Goal: Task Accomplishment & Management: Manage account settings

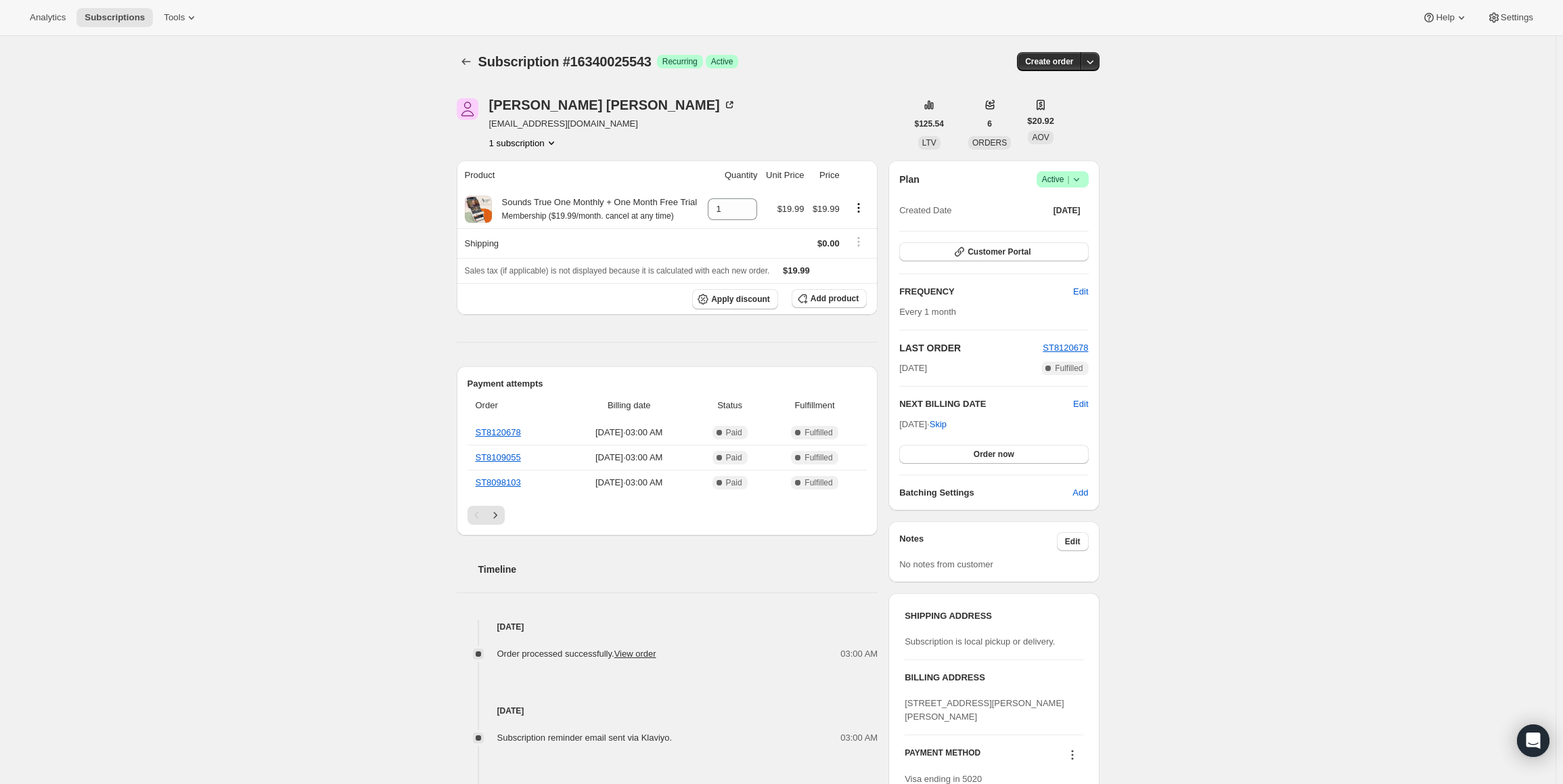
click at [1070, 173] on span "Active |" at bounding box center [1063, 179] width 41 height 13
click at [921, 398] on h2 "NEXT BILLING DATE" at bounding box center [986, 404] width 174 height 13
drag, startPoint x: 904, startPoint y: 425, endPoint x: 951, endPoint y: 425, distance: 47.0
click at [947, 425] on span "Sep 26, 2025 · Skip" at bounding box center [922, 423] width 47 height 10
copy span "Sep 26, 2025 ·"
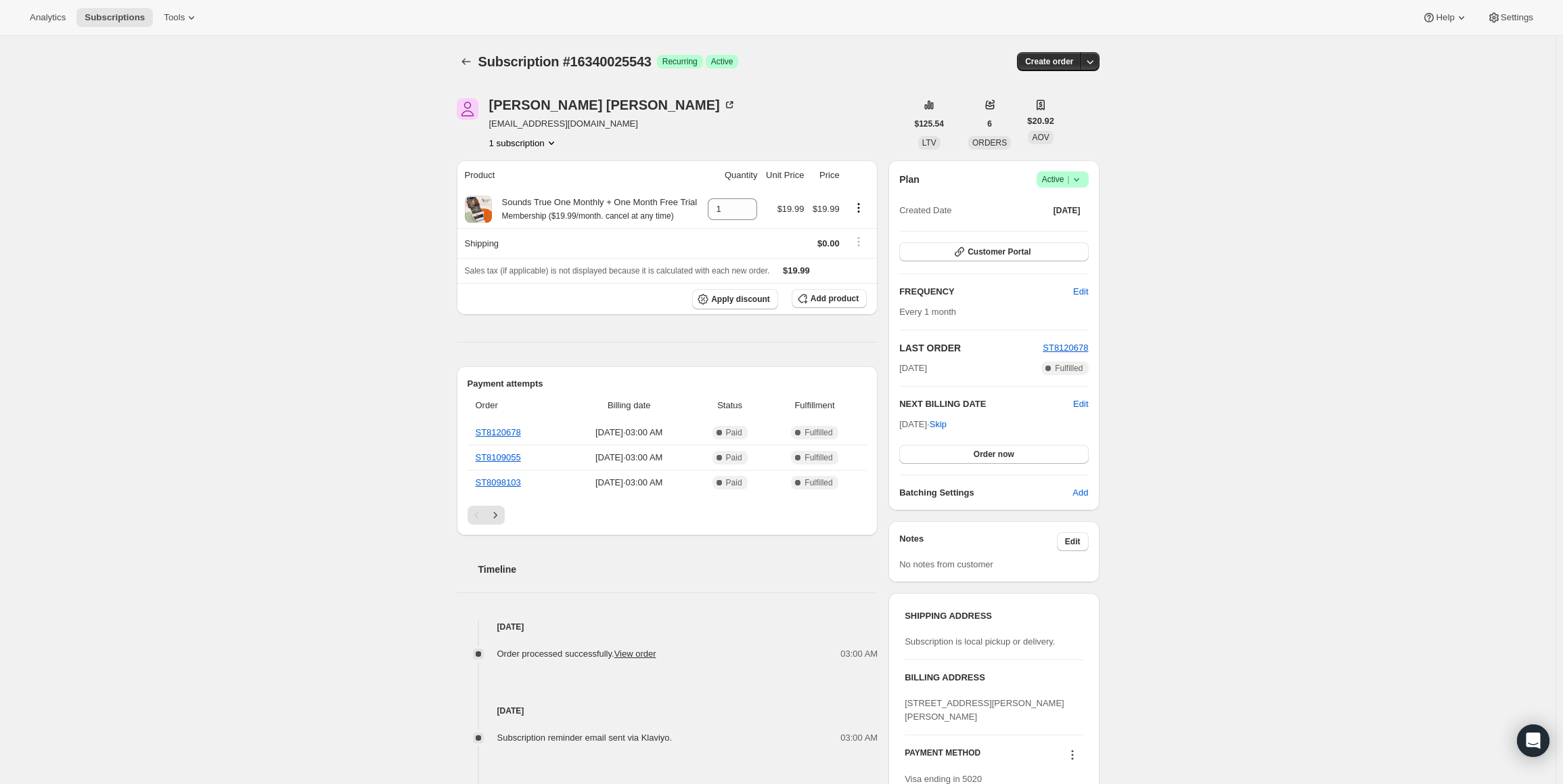
click at [1084, 180] on icon at bounding box center [1076, 179] width 13 height 13
drag, startPoint x: 1069, startPoint y: 208, endPoint x: 908, endPoint y: 176, distance: 164.1
click at [1068, 208] on span "Pause subscription" at bounding box center [1066, 206] width 75 height 10
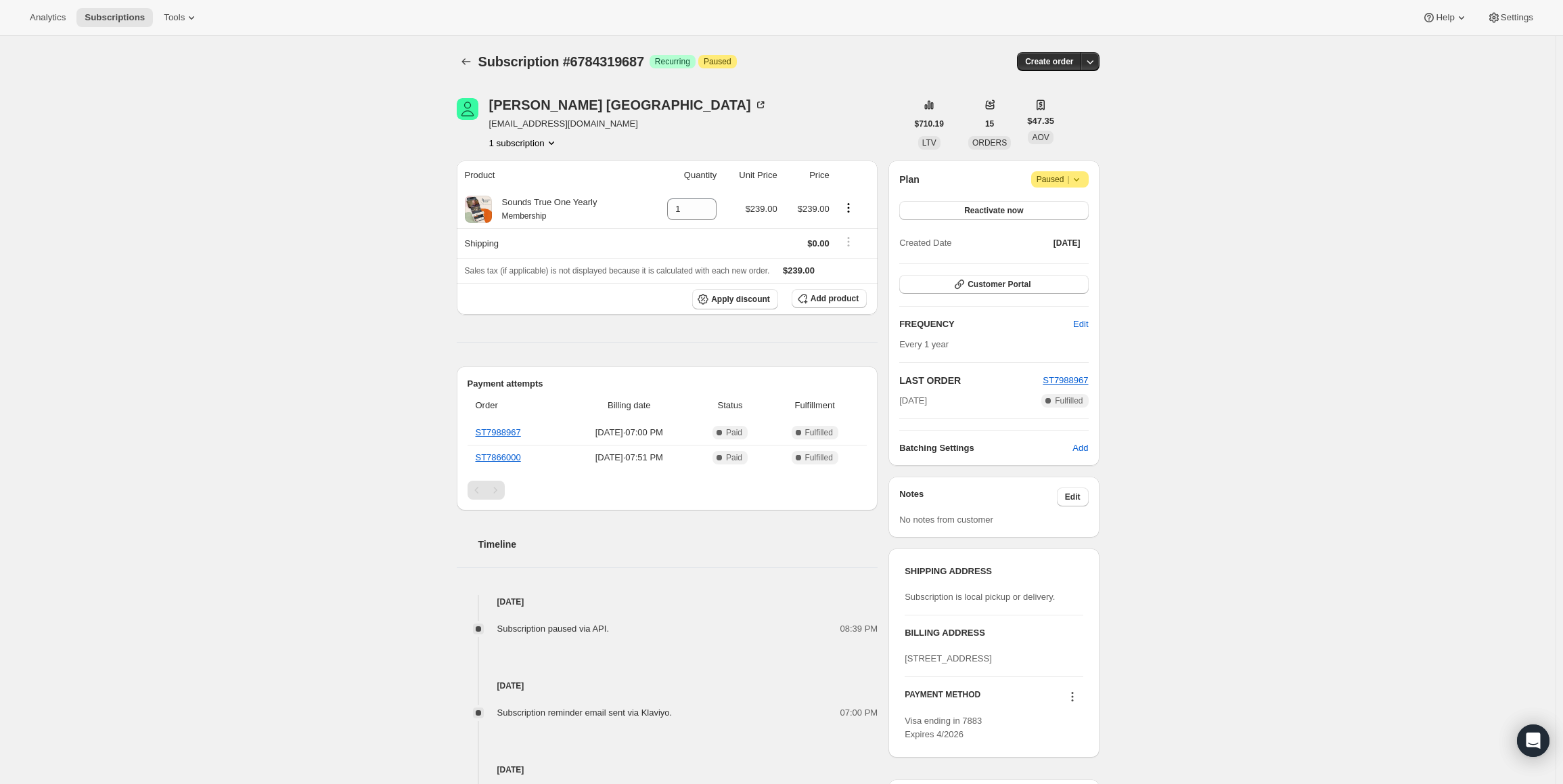
click at [1061, 176] on span "Paused |" at bounding box center [1060, 179] width 46 height 13
click at [1263, 161] on div "Subscription #6784319687. This page is ready Subscription #6784319687 Success R…" at bounding box center [778, 523] width 1556 height 976
click at [962, 208] on button "Reactivate now" at bounding box center [994, 210] width 189 height 19
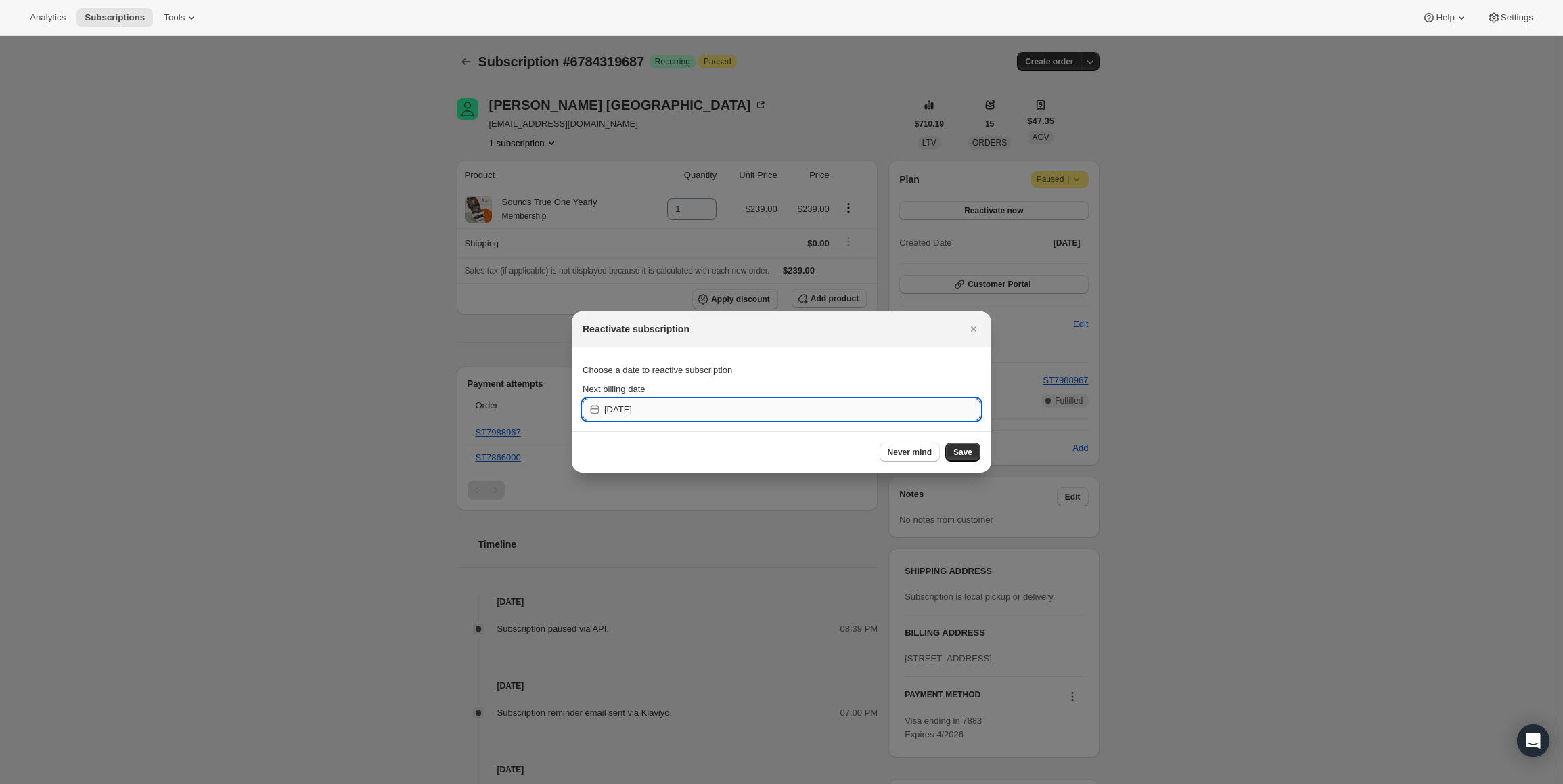
click at [776, 410] on input "2025-09-11" at bounding box center [792, 409] width 376 height 21
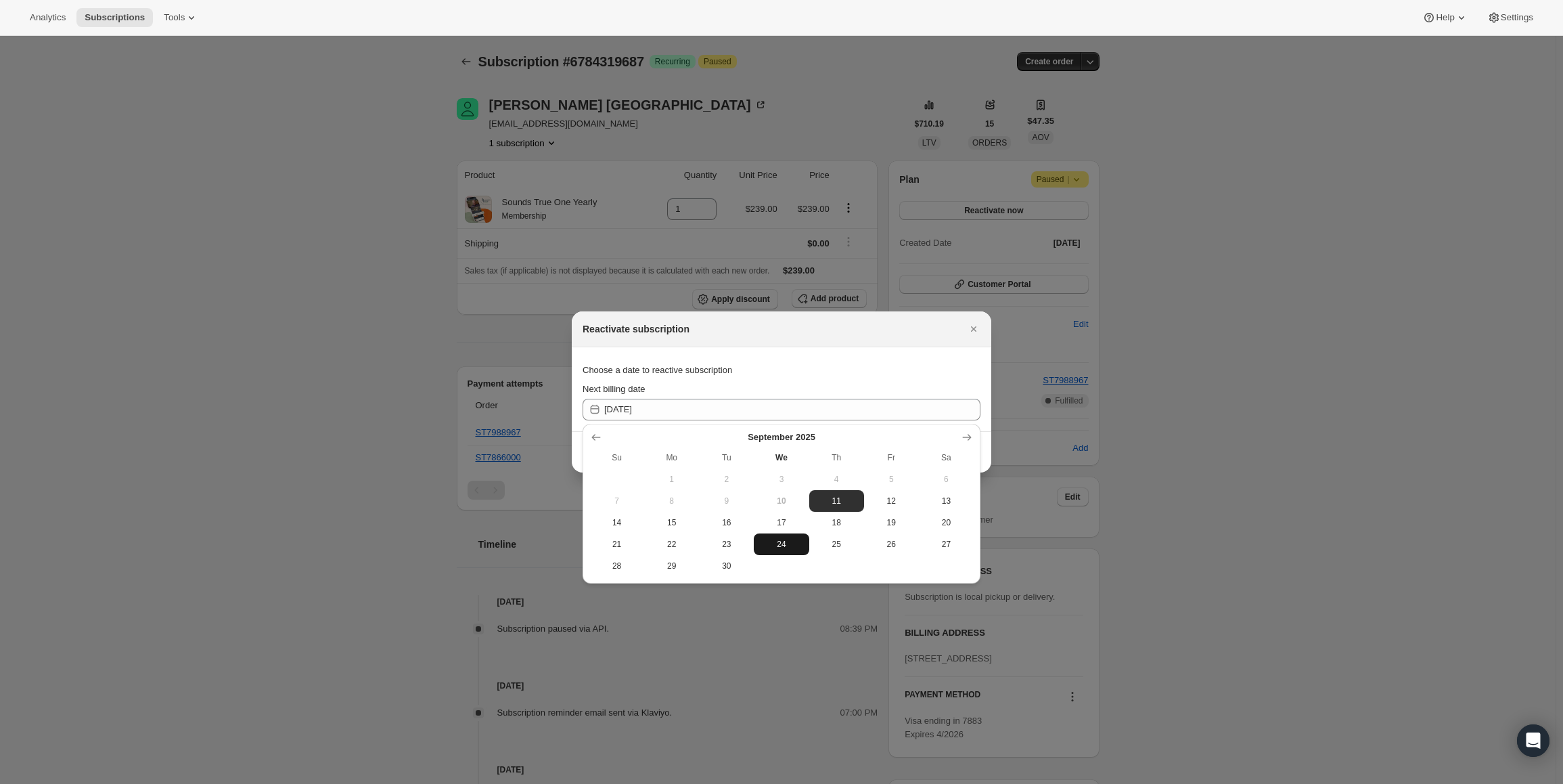
click at [797, 550] on button "24" at bounding box center [782, 543] width 55 height 21
type input "2025-09-23"
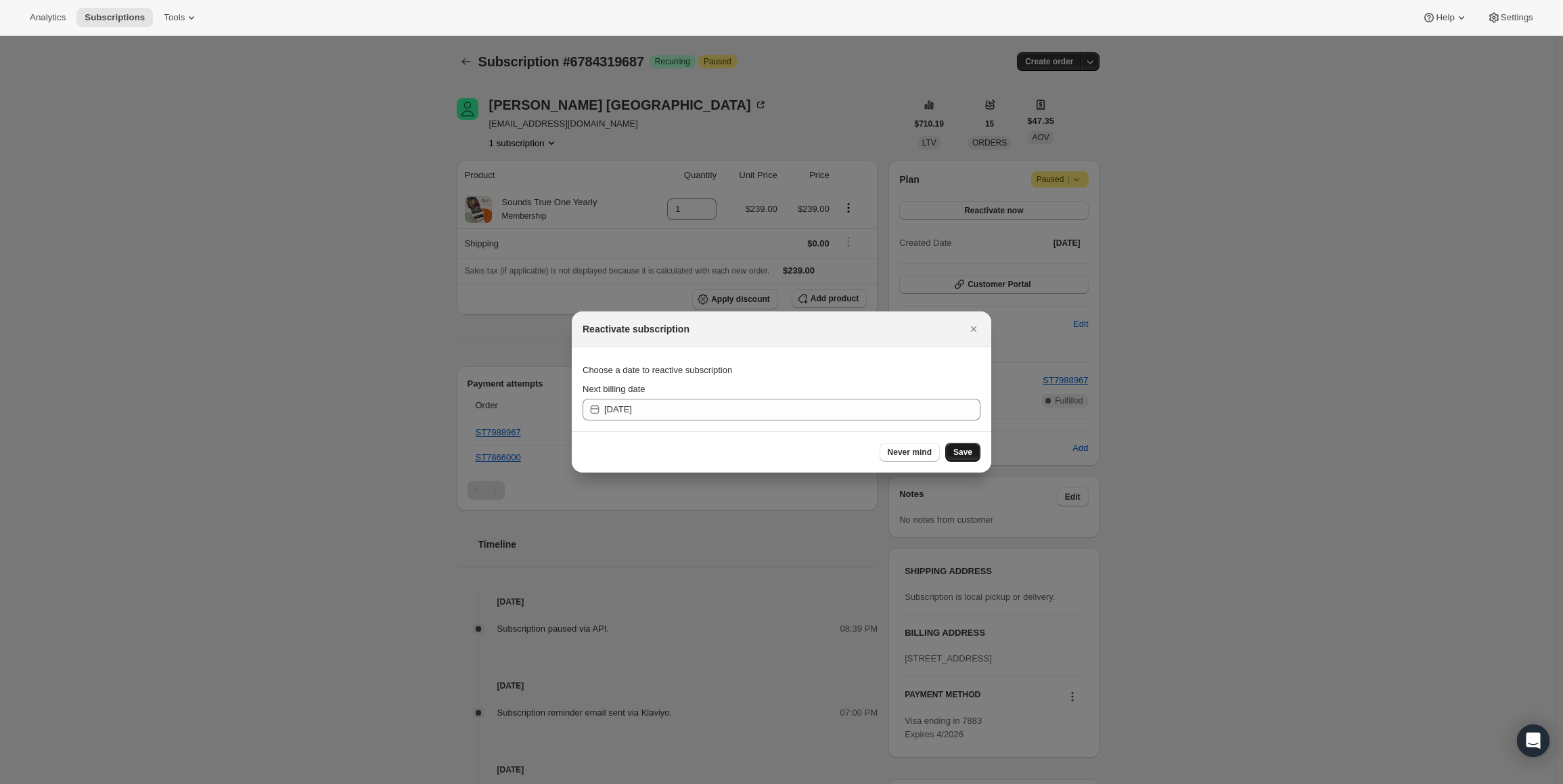
click at [962, 453] on span "Save" at bounding box center [962, 452] width 19 height 11
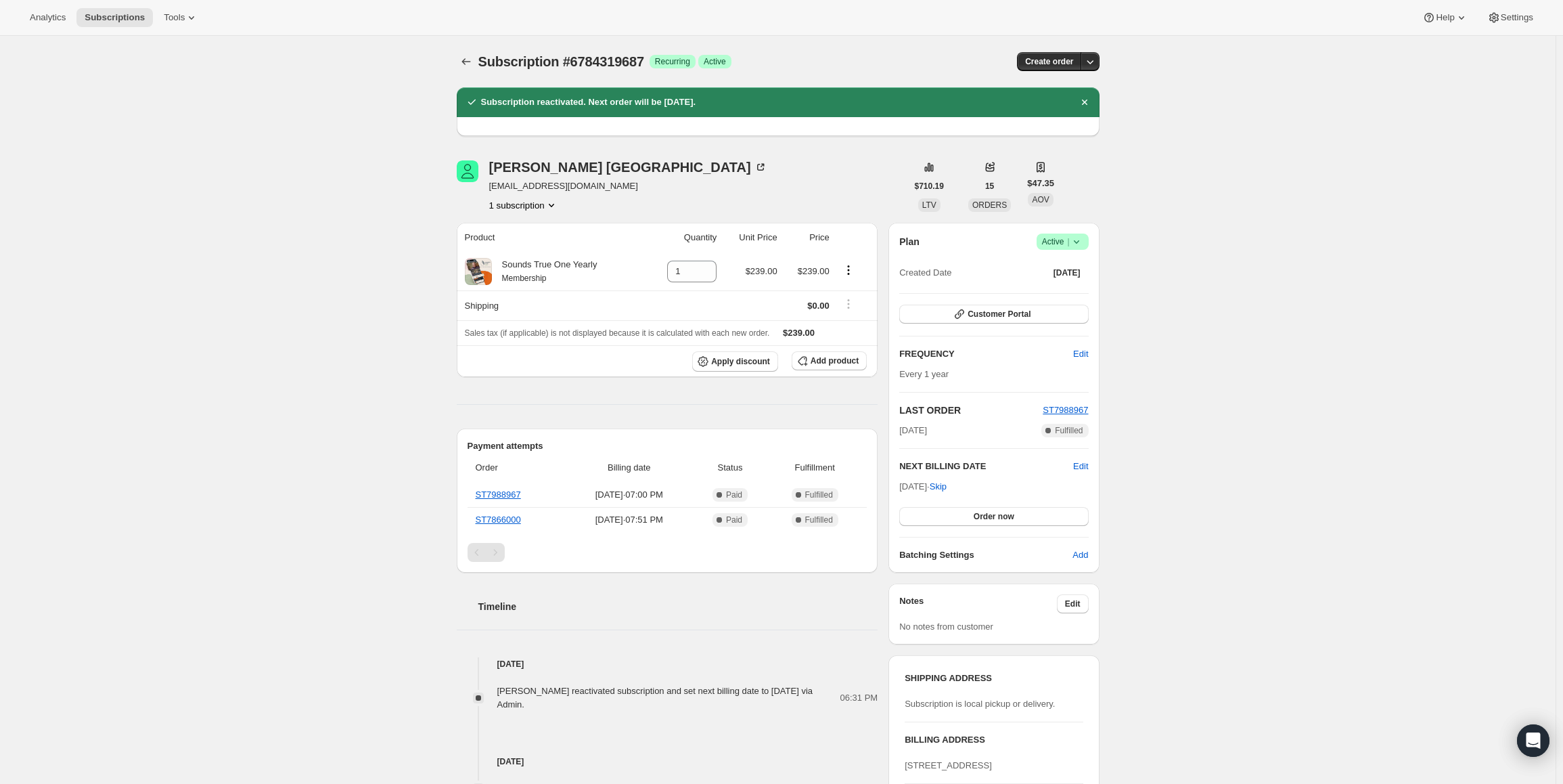
drag, startPoint x: 904, startPoint y: 487, endPoint x: 950, endPoint y: 483, distance: 46.2
click at [947, 483] on span "Sep 24, 2025 · Skip" at bounding box center [922, 486] width 47 height 10
copy span "Sep 24, 202"
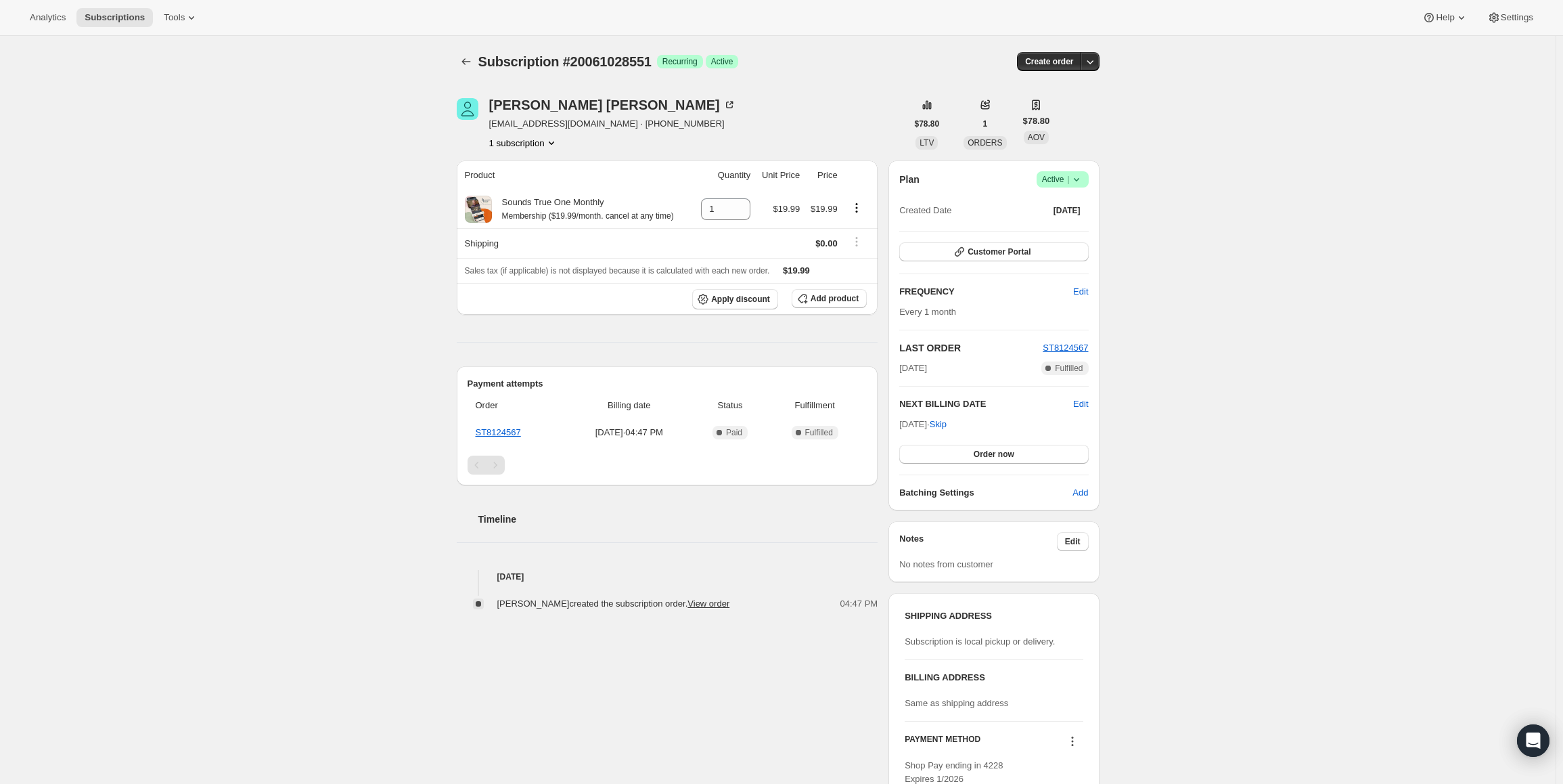
drag, startPoint x: 1093, startPoint y: 184, endPoint x: 1080, endPoint y: 181, distance: 13.3
click at [1093, 184] on div "Plan Success Active | Created Date Sep 4, 2025 Customer Portal FREQUENCY Edit E…" at bounding box center [994, 335] width 210 height 350
click at [1079, 180] on icon at bounding box center [1076, 180] width 5 height 4
click at [1052, 205] on span "Pause subscription" at bounding box center [1066, 206] width 75 height 10
drag, startPoint x: 904, startPoint y: 421, endPoint x: 951, endPoint y: 419, distance: 47.0
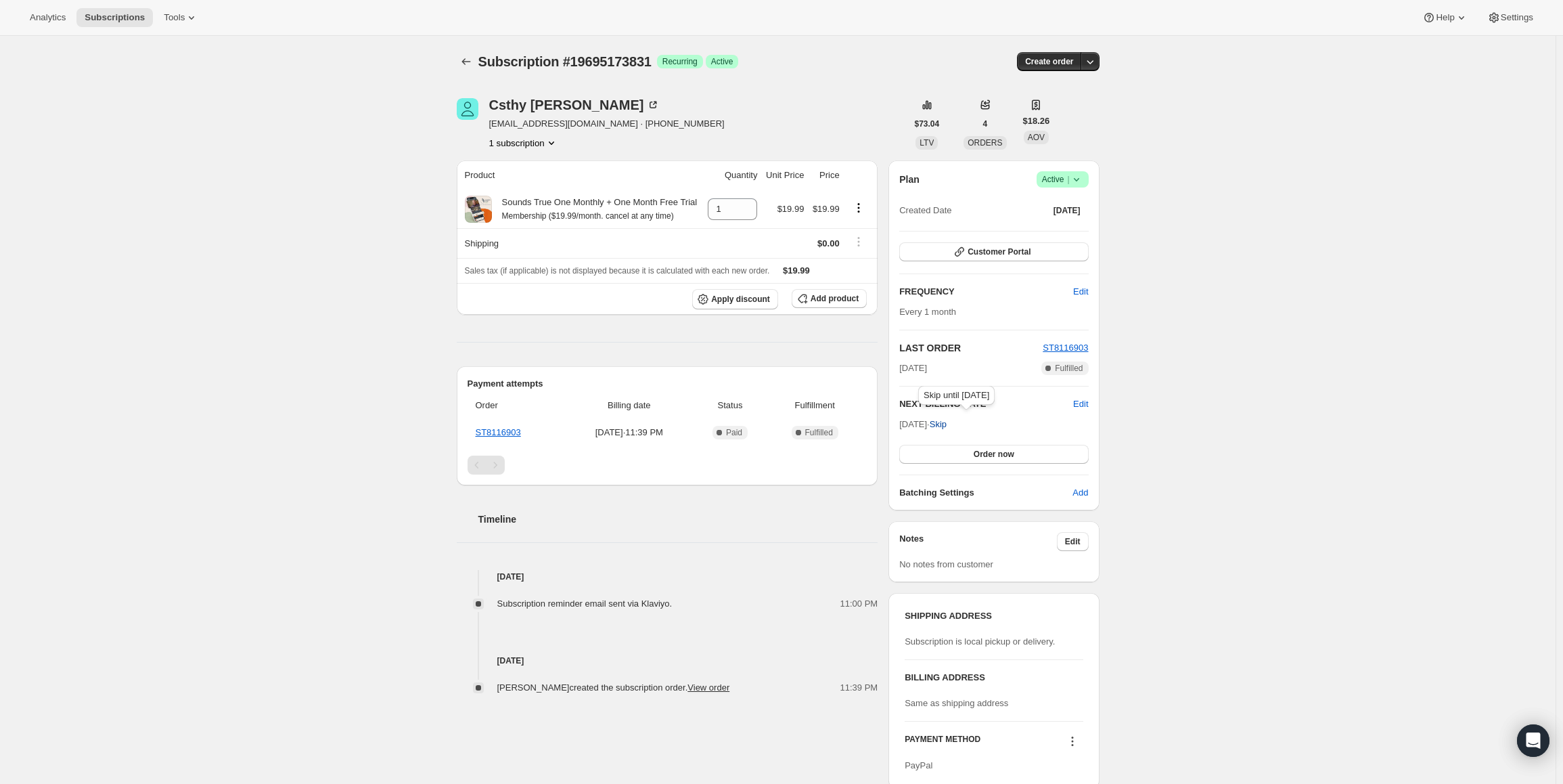
click at [947, 419] on span "Sep 16, 2025 · Skip" at bounding box center [922, 423] width 47 height 10
copy span "Sep 16, 2025 ·"
click at [1074, 179] on icon at bounding box center [1076, 179] width 13 height 13
click at [1070, 201] on span "Pause subscription" at bounding box center [1066, 206] width 75 height 10
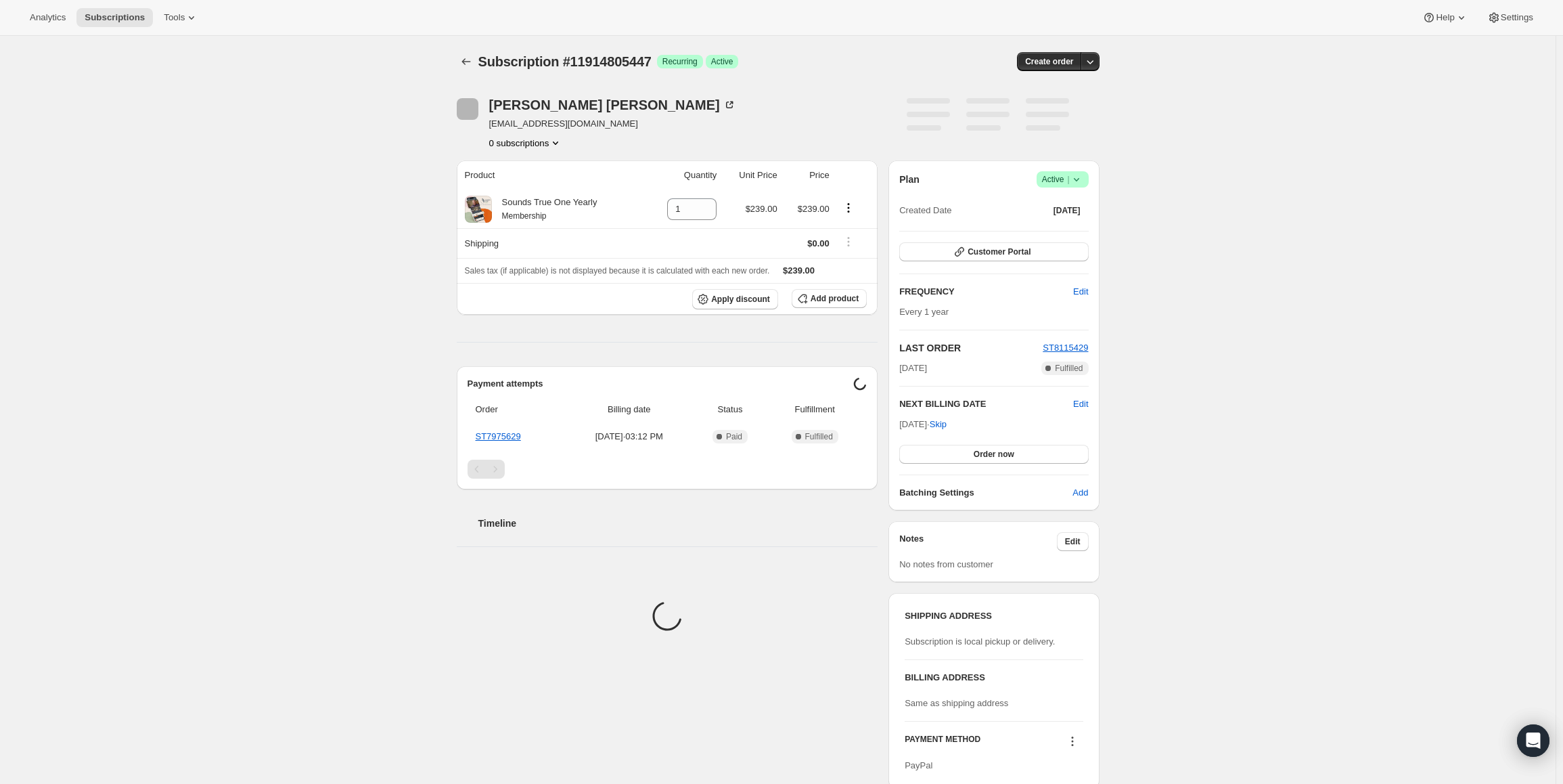
click at [1057, 176] on span "Active |" at bounding box center [1063, 179] width 41 height 13
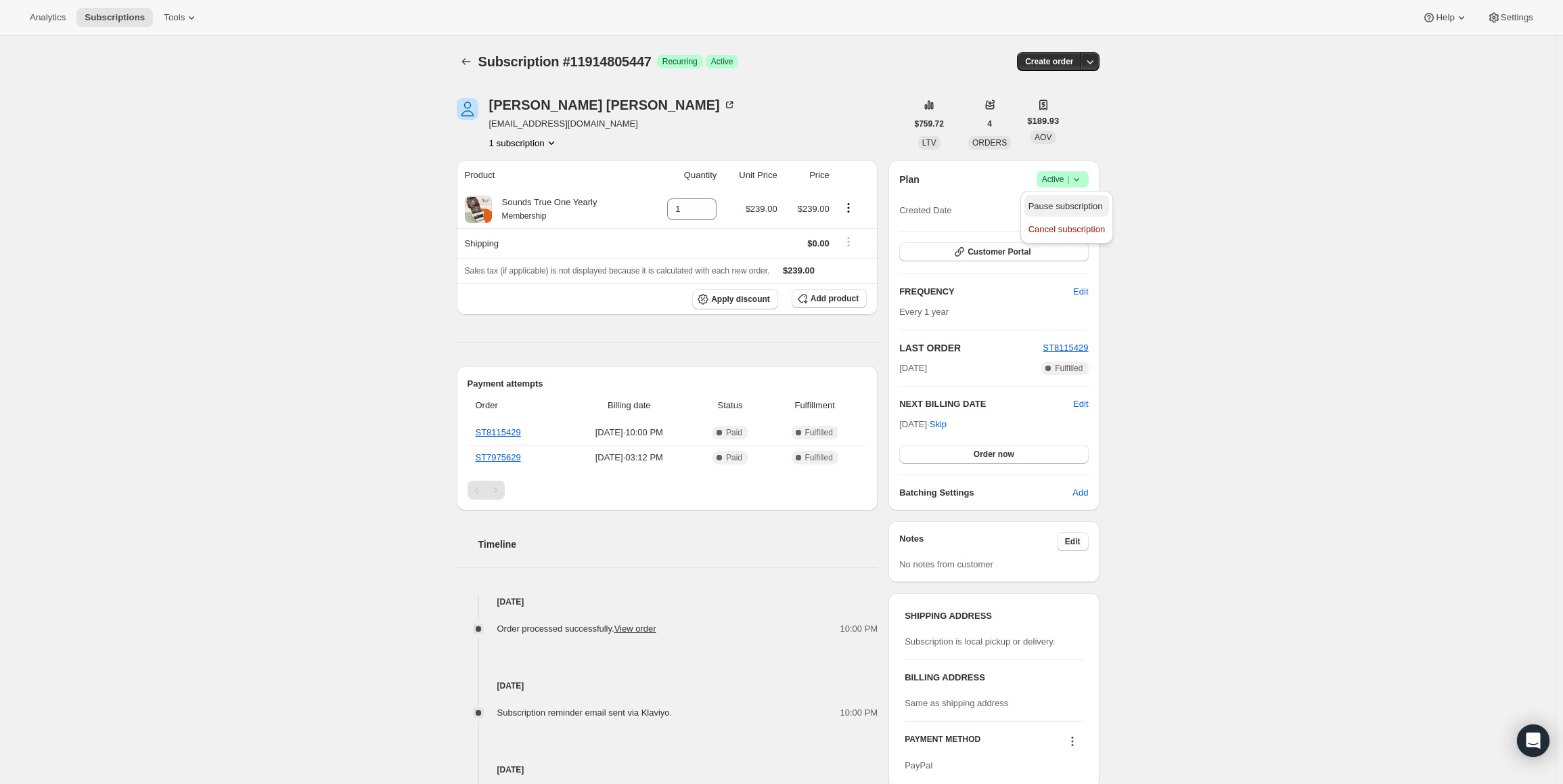
click at [1047, 209] on span "Pause subscription" at bounding box center [1066, 206] width 75 height 10
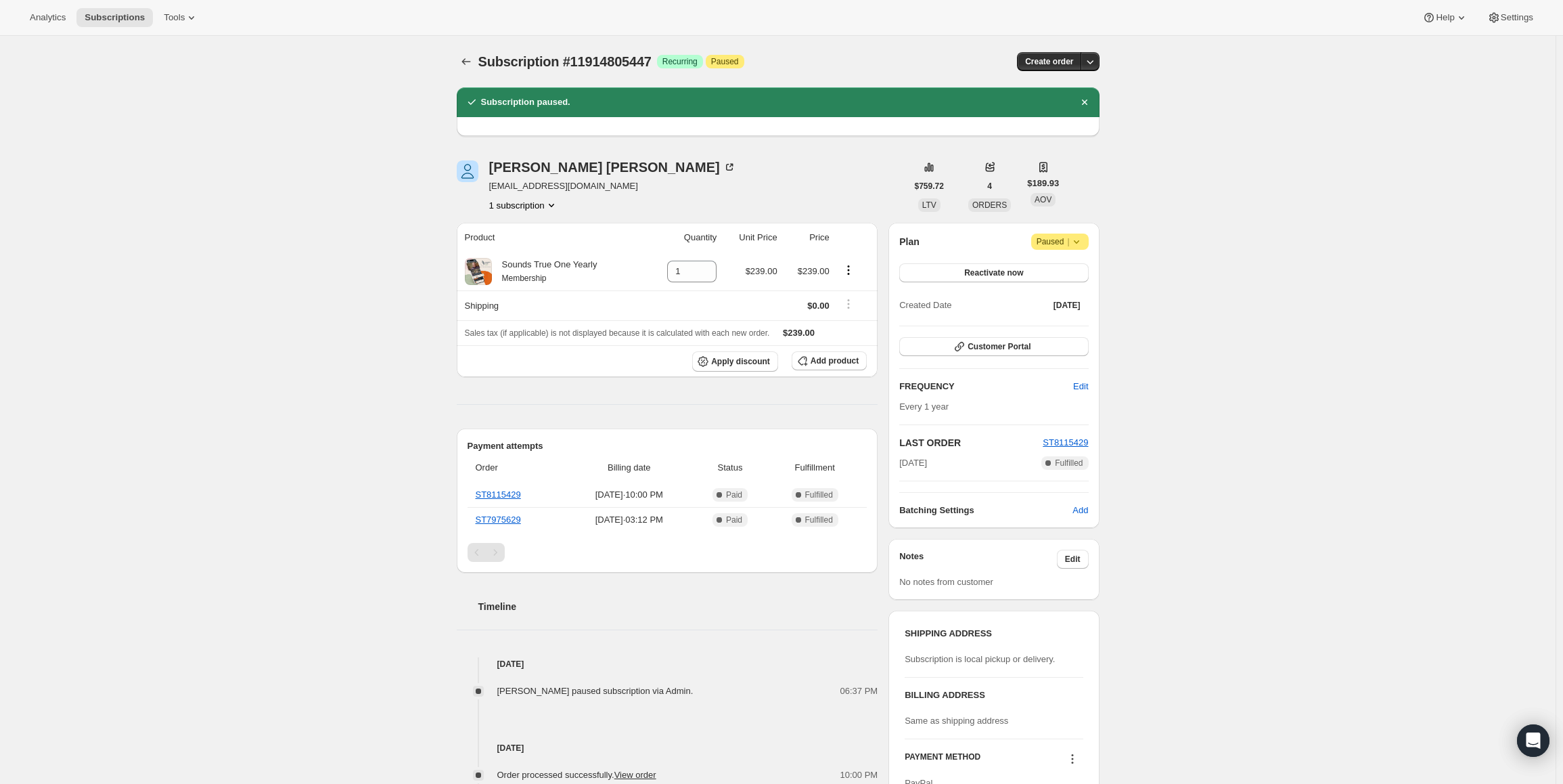
click at [1047, 243] on span "Paused |" at bounding box center [1060, 241] width 46 height 13
click at [1049, 277] on button "Cancel subscription" at bounding box center [1065, 268] width 85 height 21
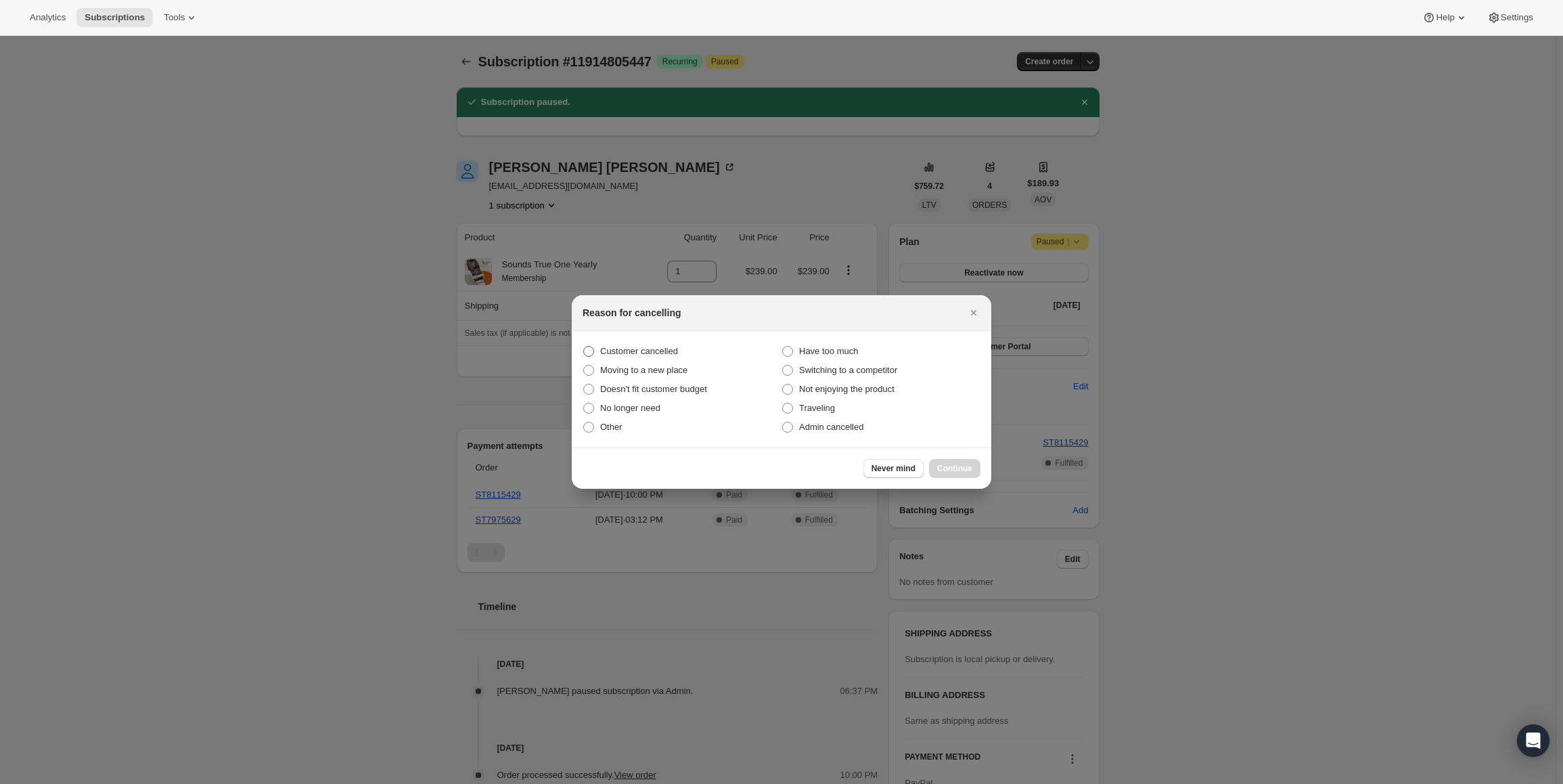
click at [637, 352] on span "Customer cancelled" at bounding box center [639, 350] width 78 height 10
click at [584, 347] on input "Customer cancelled" at bounding box center [584, 346] width 1 height 1
radio input "true"
click at [945, 459] on button "Continue" at bounding box center [955, 468] width 52 height 19
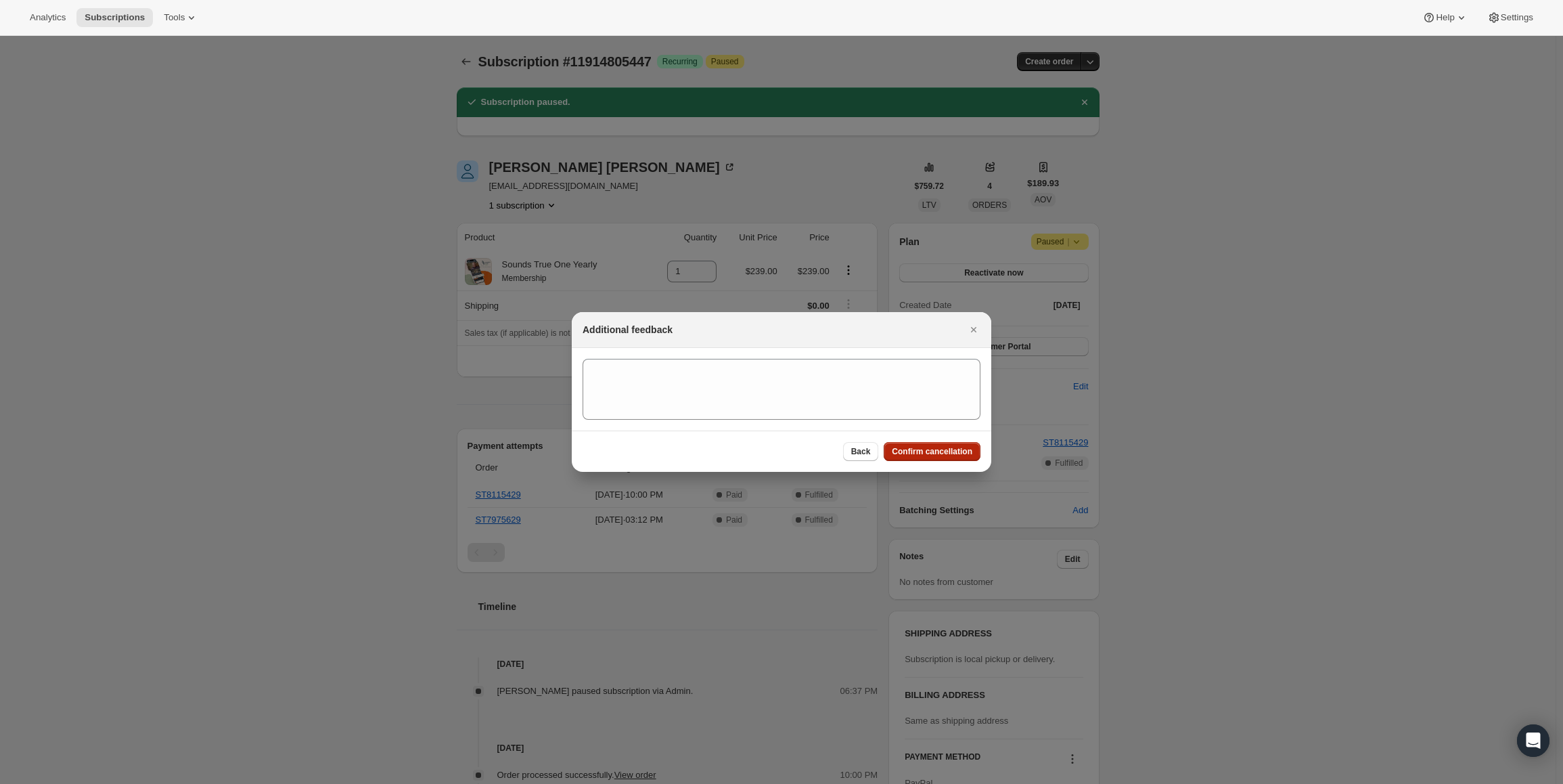
click at [945, 442] on button "Confirm cancellation" at bounding box center [932, 451] width 97 height 19
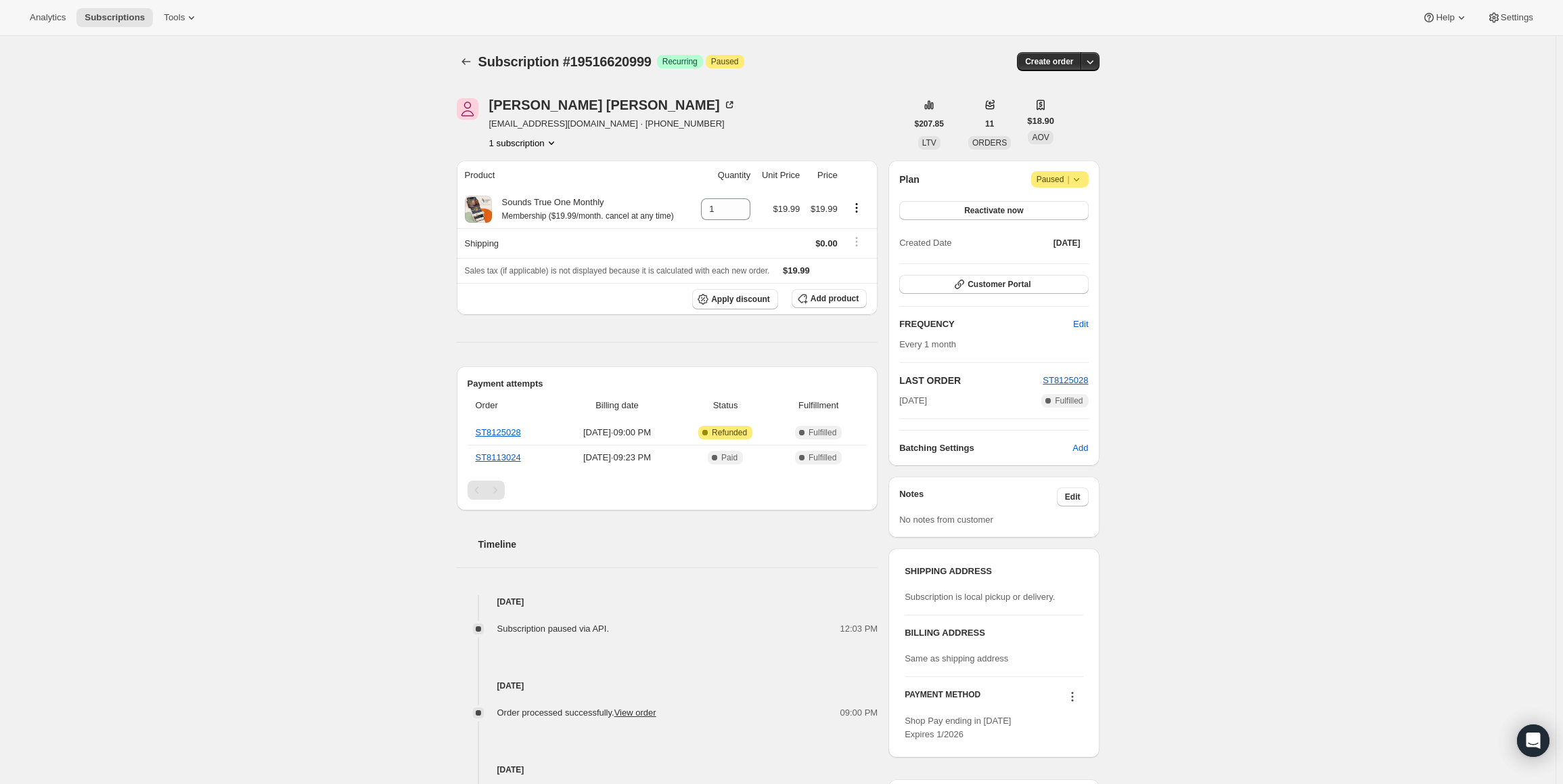
click at [1084, 182] on icon at bounding box center [1076, 179] width 13 height 13
click at [1071, 209] on span "Cancel subscription" at bounding box center [1065, 206] width 77 height 10
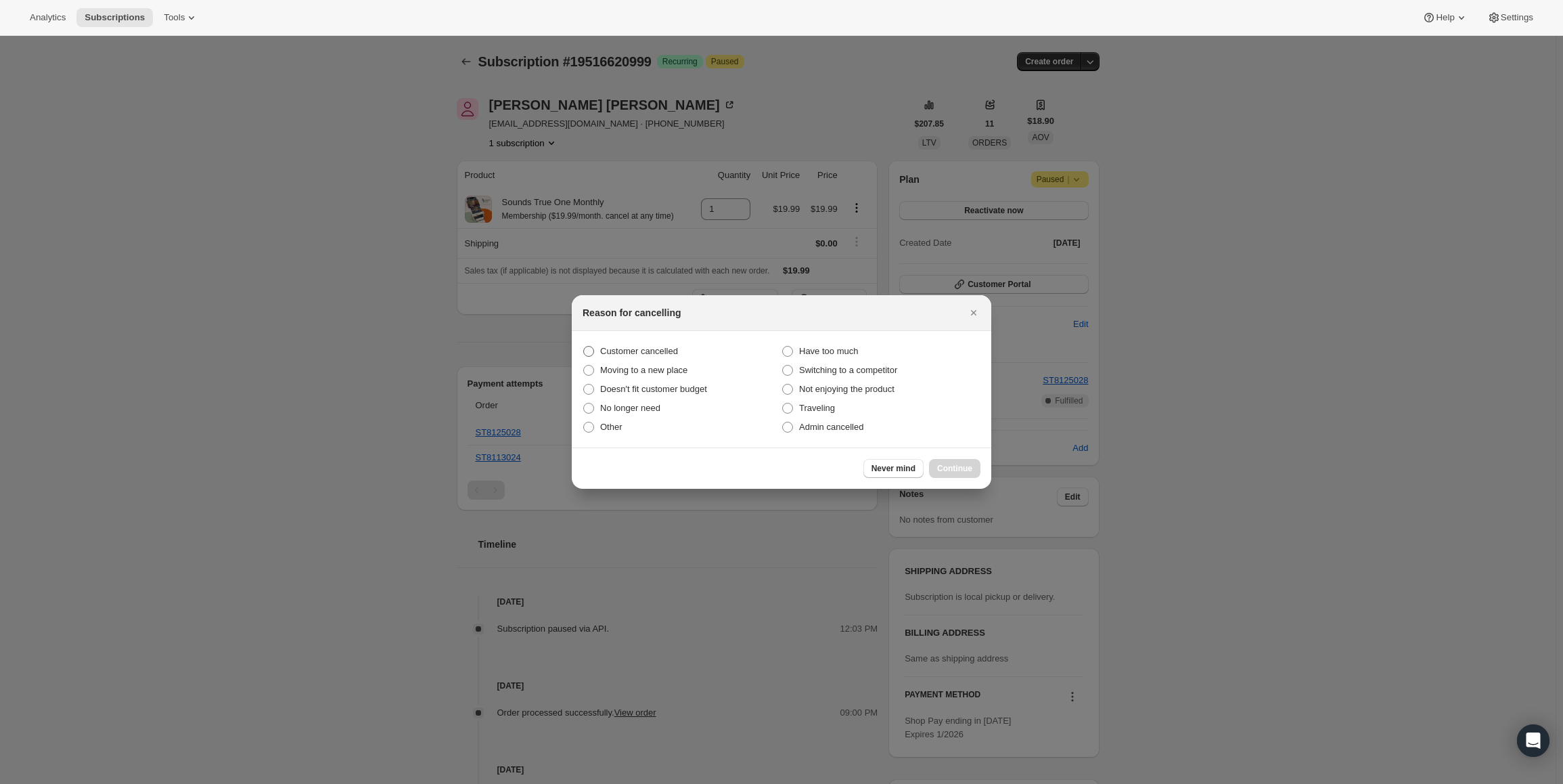
click at [647, 351] on span "Customer cancelled" at bounding box center [639, 350] width 78 height 10
click at [584, 347] on input "Customer cancelled" at bounding box center [584, 346] width 1 height 1
radio input "true"
click at [931, 463] on button "Continue" at bounding box center [955, 468] width 52 height 19
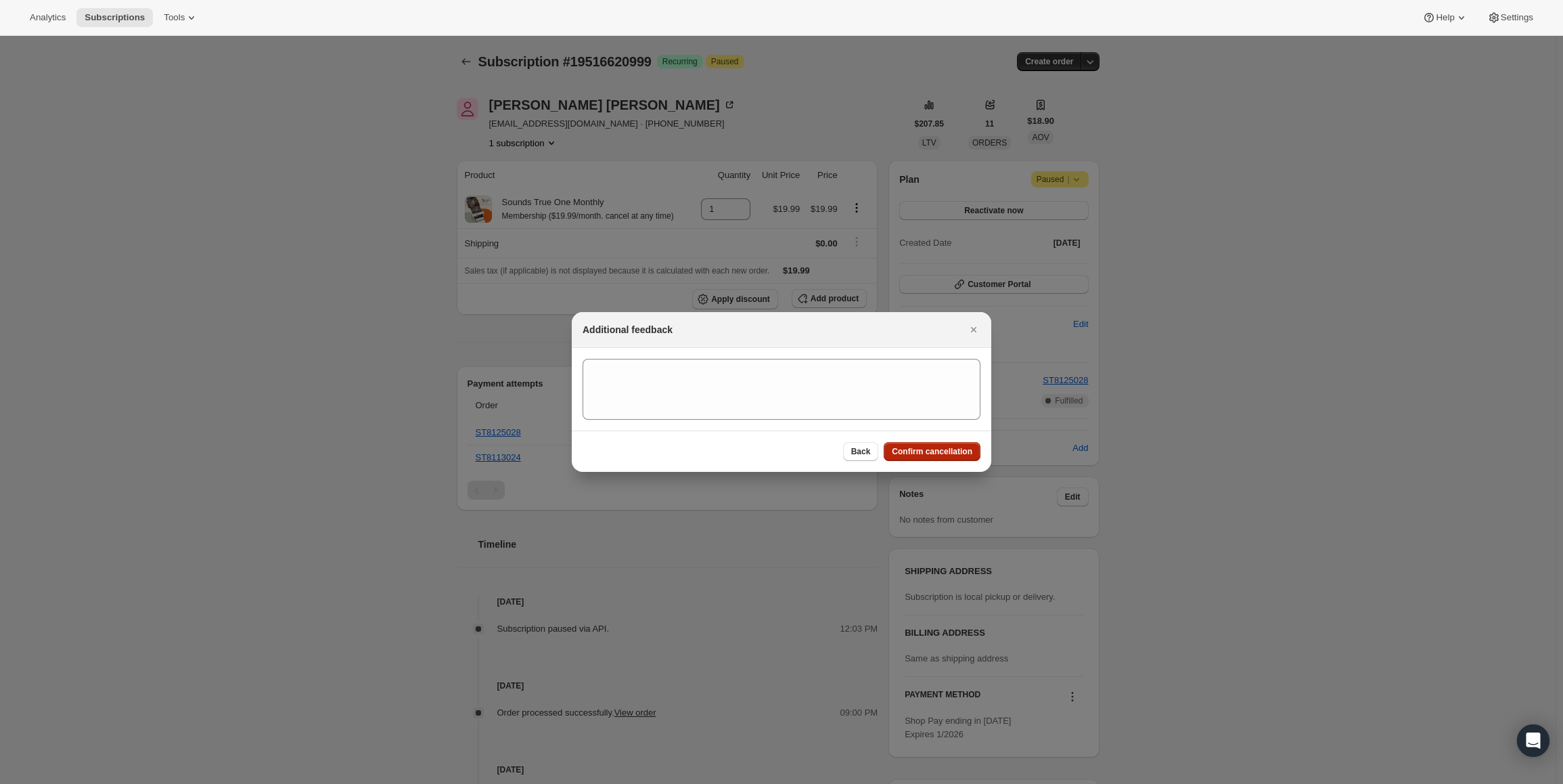
click at [942, 454] on span "Confirm cancellation" at bounding box center [932, 452] width 80 height 11
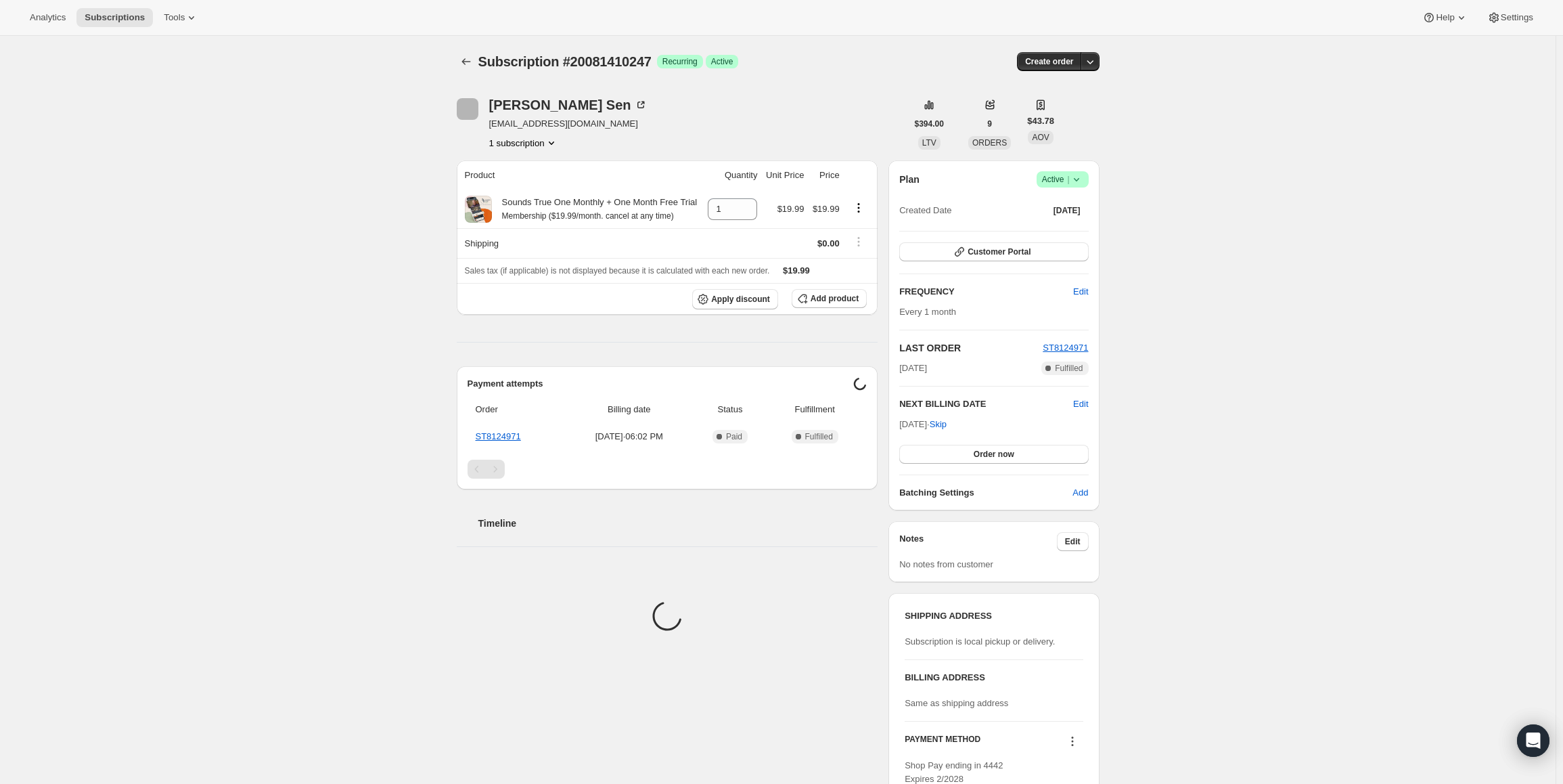
click at [1060, 189] on div "Plan Success Active | Created Date [DATE]" at bounding box center [994, 195] width 189 height 49
click at [1060, 179] on span "Active |" at bounding box center [1063, 179] width 41 height 13
click at [1051, 203] on span "Pause subscription" at bounding box center [1066, 206] width 75 height 10
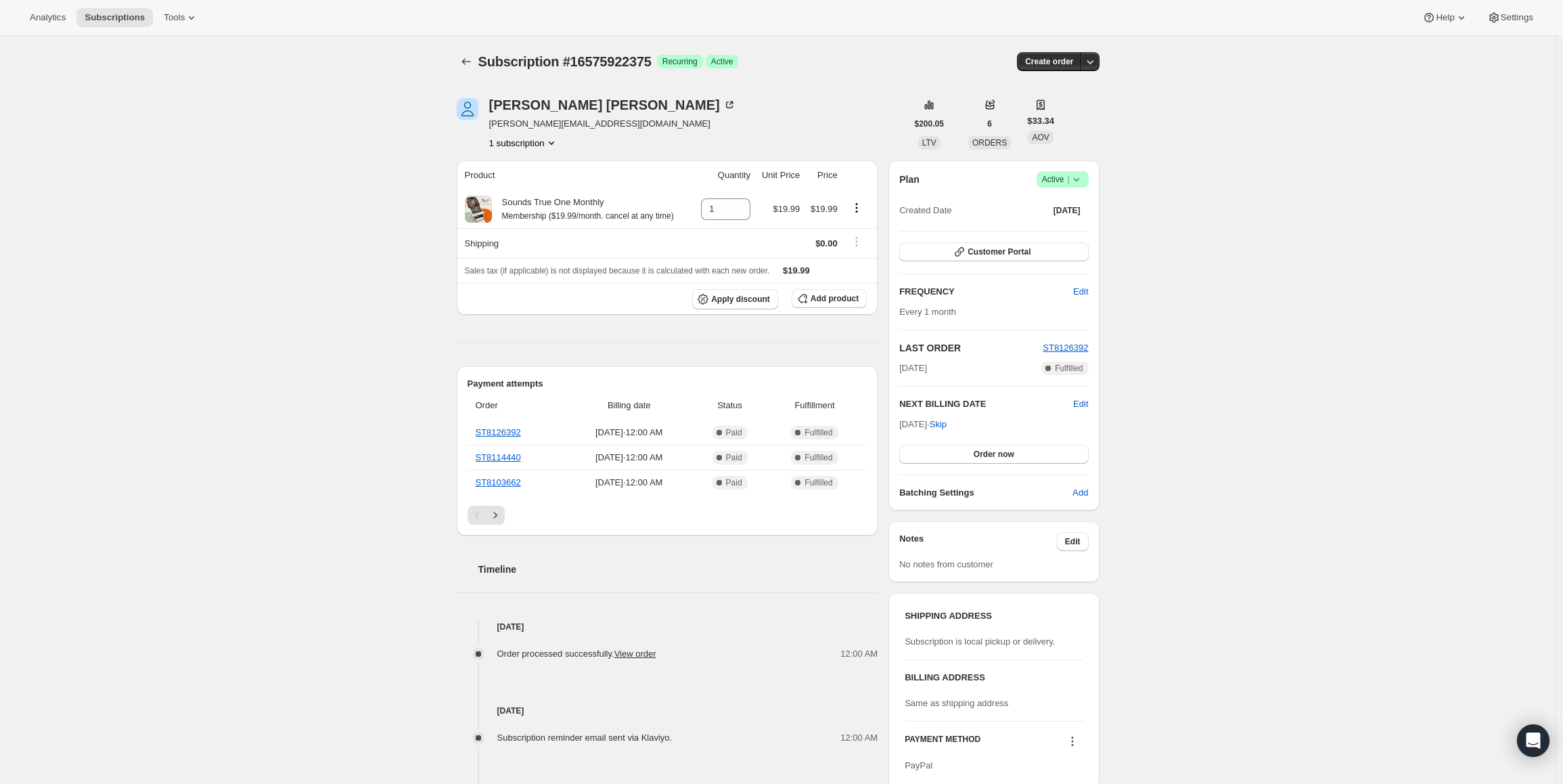
drag, startPoint x: 904, startPoint y: 425, endPoint x: 949, endPoint y: 423, distance: 45.0
click at [947, 423] on span "[DATE] · Skip" at bounding box center [922, 423] width 47 height 10
copy span "[DATE], 202"
click at [1057, 179] on span "Active |" at bounding box center [1063, 179] width 41 height 13
click at [1060, 202] on span "Pause subscription" at bounding box center [1066, 206] width 75 height 10
